Goal: Use online tool/utility: Utilize a website feature to perform a specific function

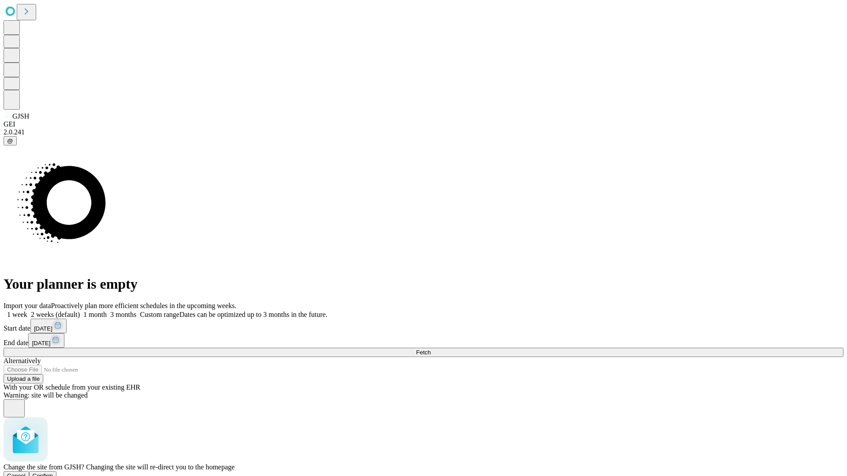
click at [53, 473] on span "Confirm" at bounding box center [43, 476] width 21 height 7
click at [80, 311] on label "2 weeks (default)" at bounding box center [53, 314] width 52 height 7
click at [430, 349] on span "Fetch" at bounding box center [423, 352] width 15 height 7
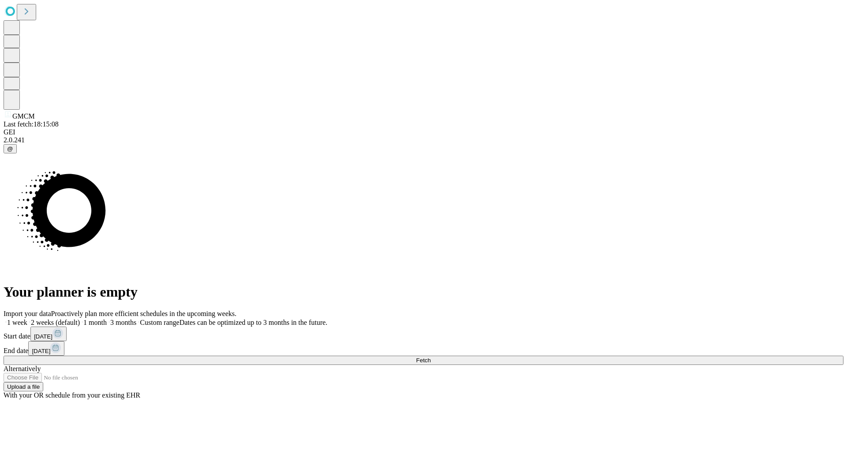
click at [80, 319] on label "2 weeks (default)" at bounding box center [53, 322] width 52 height 7
click at [430, 357] on span "Fetch" at bounding box center [423, 360] width 15 height 7
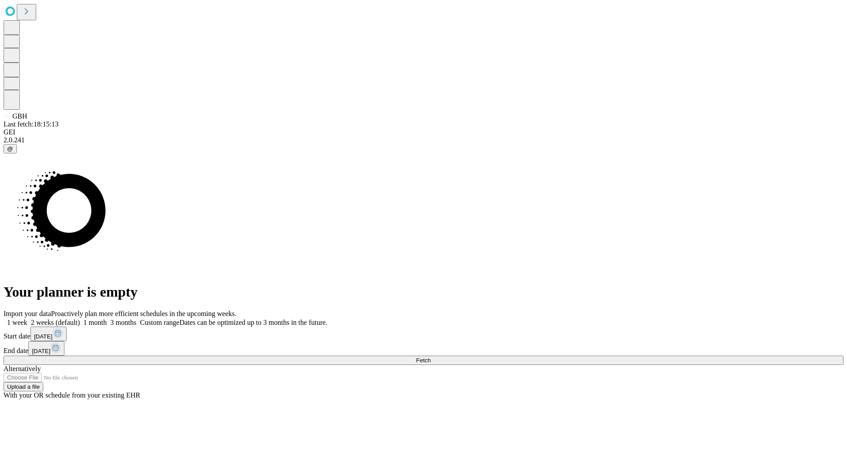
click at [80, 319] on label "2 weeks (default)" at bounding box center [53, 322] width 52 height 7
click at [430, 357] on span "Fetch" at bounding box center [423, 360] width 15 height 7
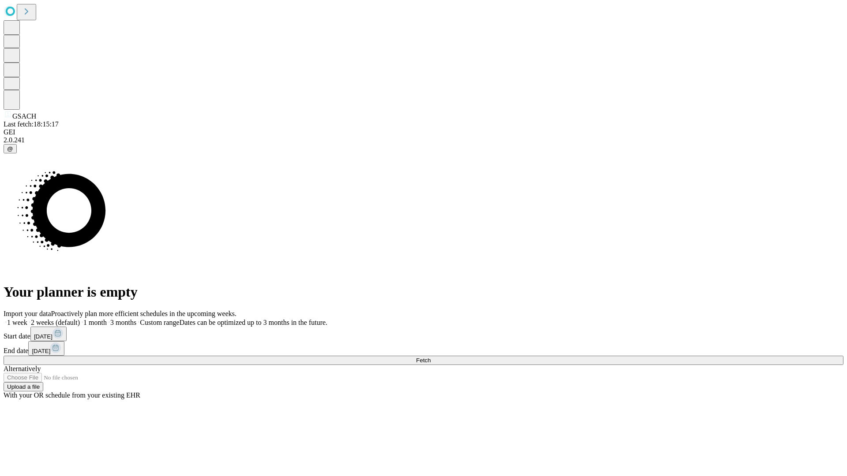
click at [80, 319] on label "2 weeks (default)" at bounding box center [53, 322] width 52 height 7
click at [430, 357] on span "Fetch" at bounding box center [423, 360] width 15 height 7
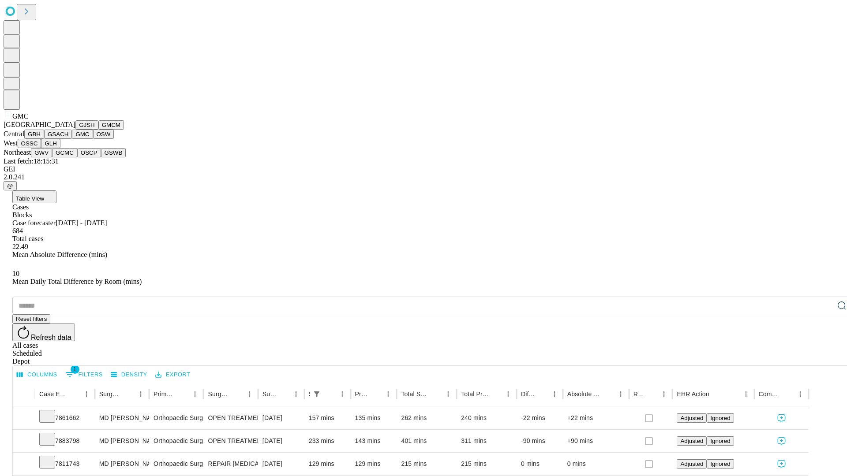
click at [93, 139] on button "OSW" at bounding box center [103, 134] width 21 height 9
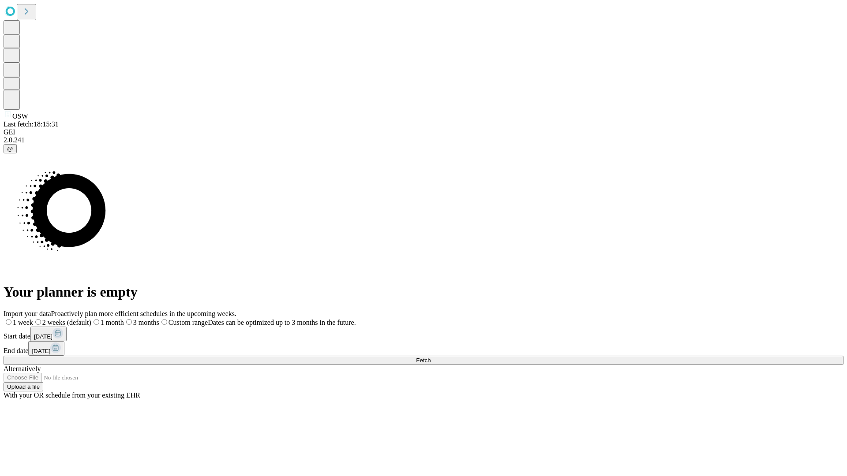
click at [91, 319] on label "2 weeks (default)" at bounding box center [62, 322] width 58 height 7
click at [430, 357] on span "Fetch" at bounding box center [423, 360] width 15 height 7
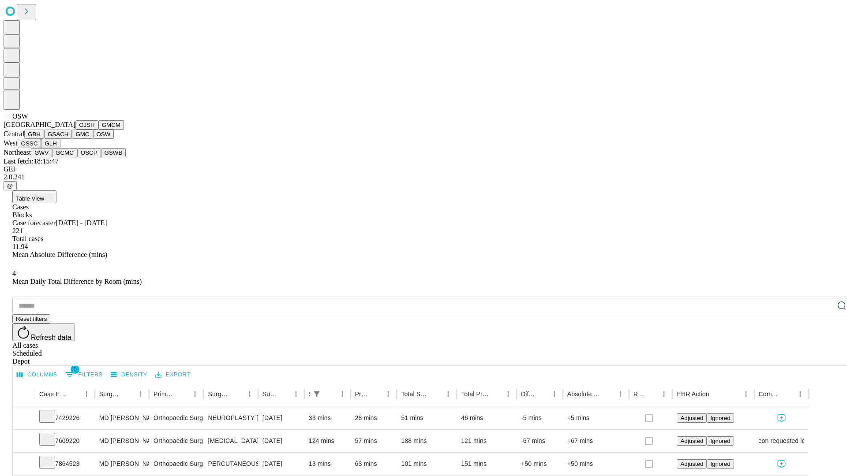
click at [41, 148] on button "OSSC" at bounding box center [30, 143] width 24 height 9
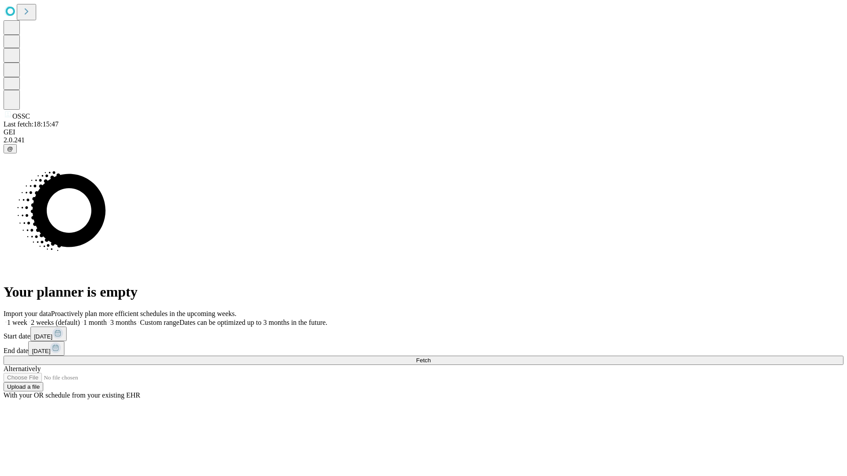
click at [430, 357] on span "Fetch" at bounding box center [423, 360] width 15 height 7
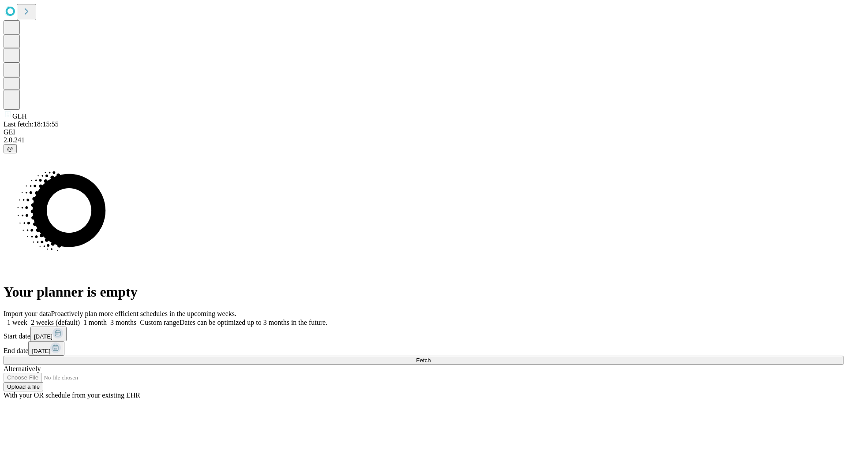
click at [80, 319] on label "2 weeks (default)" at bounding box center [53, 322] width 52 height 7
click at [430, 357] on span "Fetch" at bounding box center [423, 360] width 15 height 7
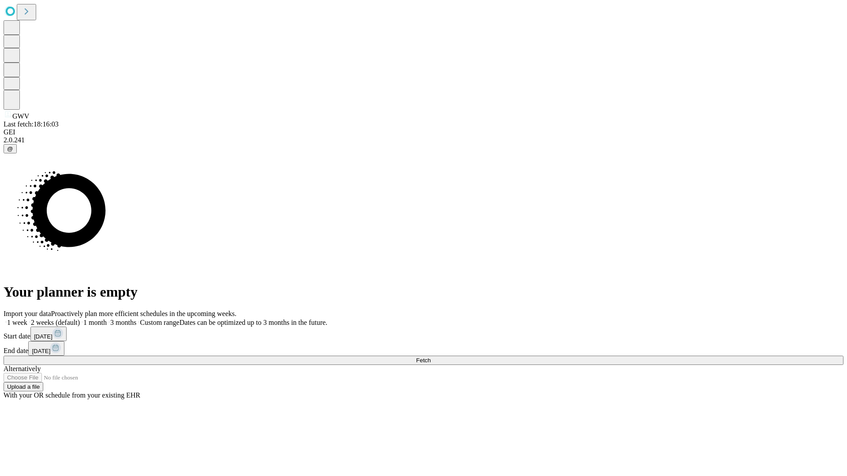
click at [80, 319] on label "2 weeks (default)" at bounding box center [53, 322] width 52 height 7
click at [430, 357] on span "Fetch" at bounding box center [423, 360] width 15 height 7
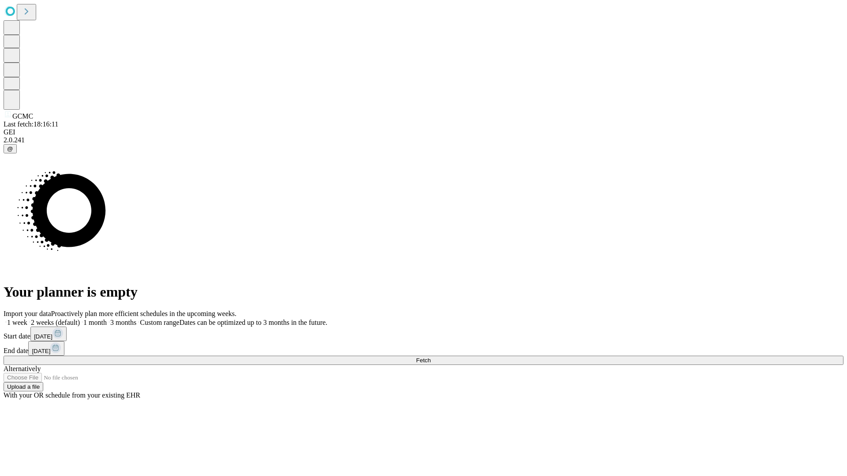
click at [80, 319] on label "2 weeks (default)" at bounding box center [53, 322] width 52 height 7
click at [430, 357] on span "Fetch" at bounding box center [423, 360] width 15 height 7
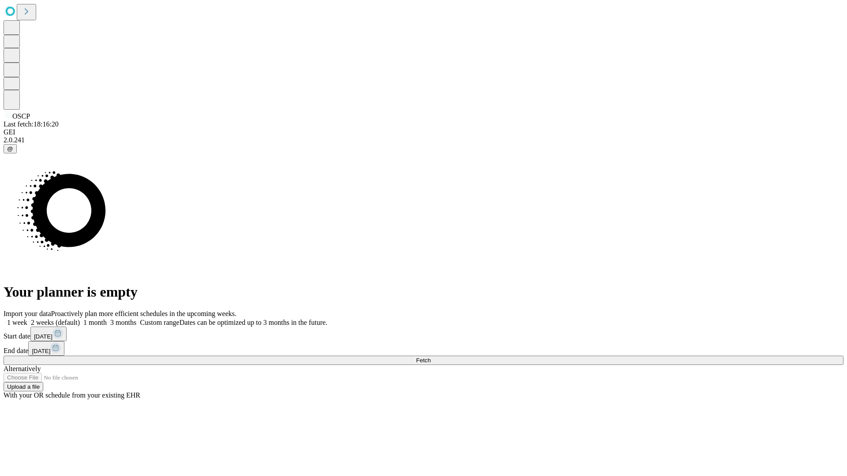
click at [80, 319] on label "2 weeks (default)" at bounding box center [53, 322] width 52 height 7
click at [430, 357] on span "Fetch" at bounding box center [423, 360] width 15 height 7
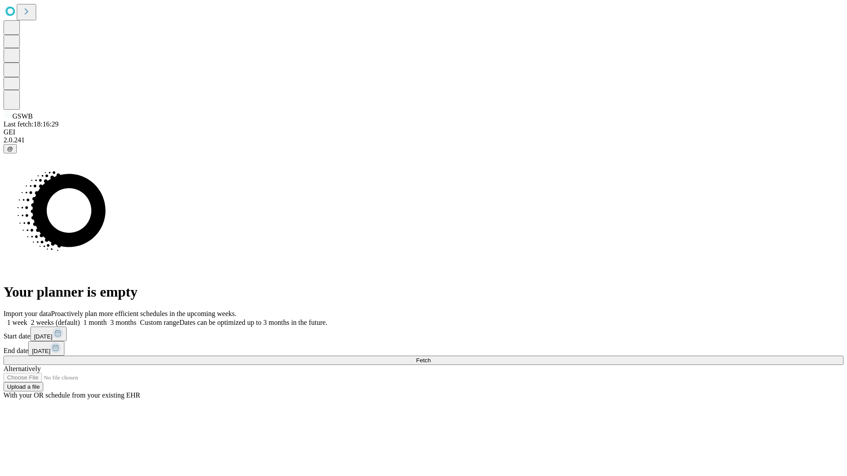
click at [80, 319] on label "2 weeks (default)" at bounding box center [53, 322] width 52 height 7
click at [430, 357] on span "Fetch" at bounding box center [423, 360] width 15 height 7
